Goal: Task Accomplishment & Management: Use online tool/utility

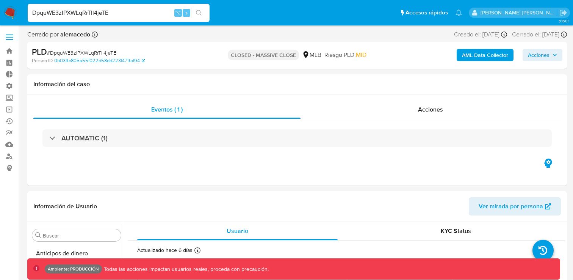
select select "10"
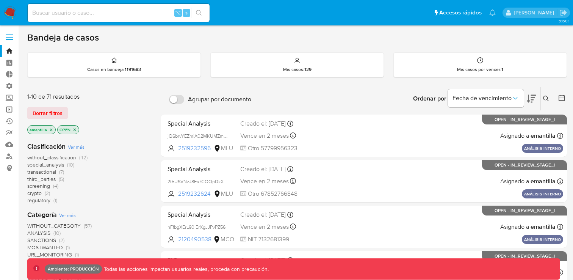
click at [8, 111] on link "Operaciones masivas" at bounding box center [45, 110] width 90 height 12
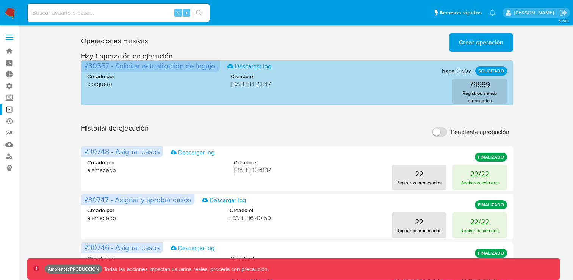
click at [103, 65] on span "#30557 - Solicitar actualización de legajo." at bounding box center [150, 65] width 133 height 11
click at [96, 68] on span "#30557 - Solicitar actualización de legajo." at bounding box center [150, 65] width 133 height 11
click at [106, 66] on span "#30557 - Solicitar actualización de legajo." at bounding box center [150, 65] width 133 height 11
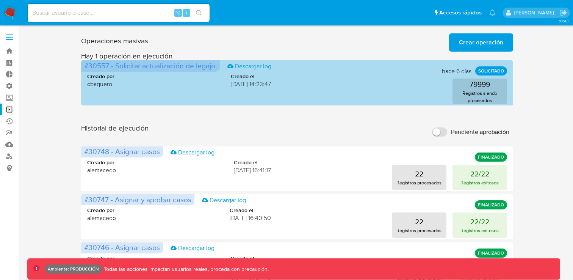
click at [106, 66] on span "#30557 - Solicitar actualización de legajo." at bounding box center [150, 65] width 133 height 11
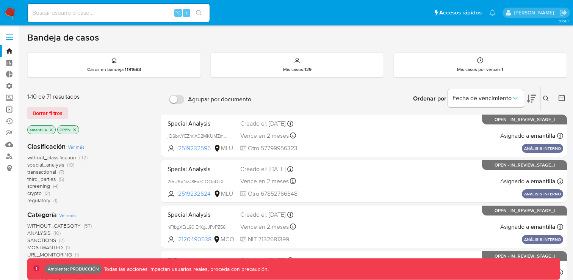
click at [13, 111] on link "Operaciones masivas" at bounding box center [45, 110] width 90 height 12
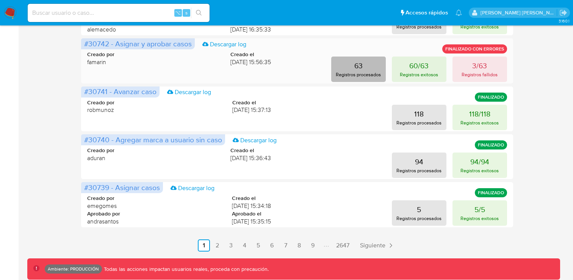
scroll to position [399, 0]
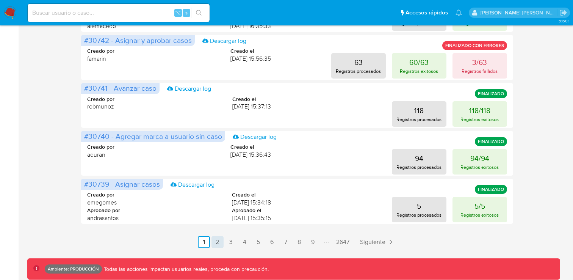
click at [215, 245] on link "2" at bounding box center [218, 242] width 12 height 12
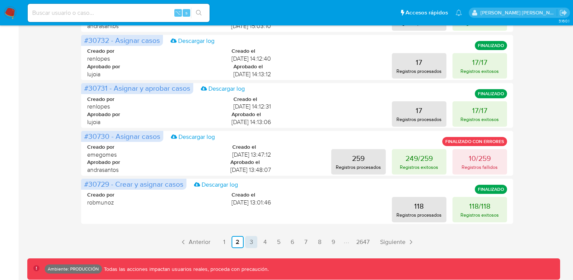
click at [251, 242] on link "3" at bounding box center [251, 242] width 12 height 12
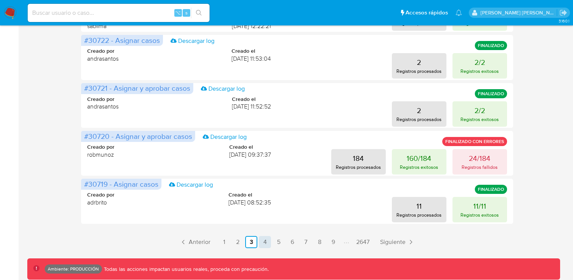
click at [265, 243] on link "4" at bounding box center [265, 242] width 12 height 12
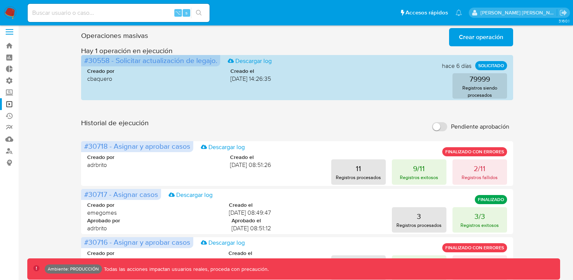
scroll to position [0, 0]
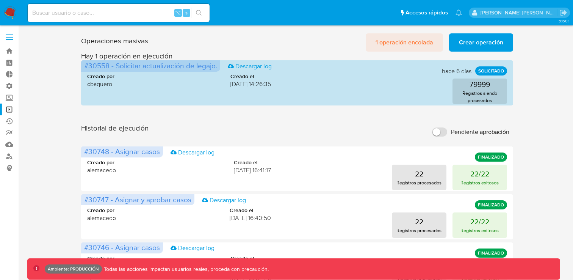
click at [400, 43] on span "1 operación encolada" at bounding box center [405, 42] width 58 height 17
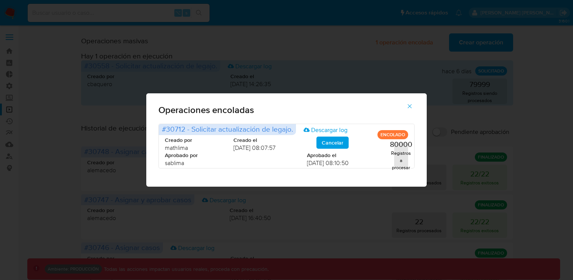
click at [412, 103] on icon "button" at bounding box center [409, 106] width 7 height 7
